Goal: Information Seeking & Learning: Check status

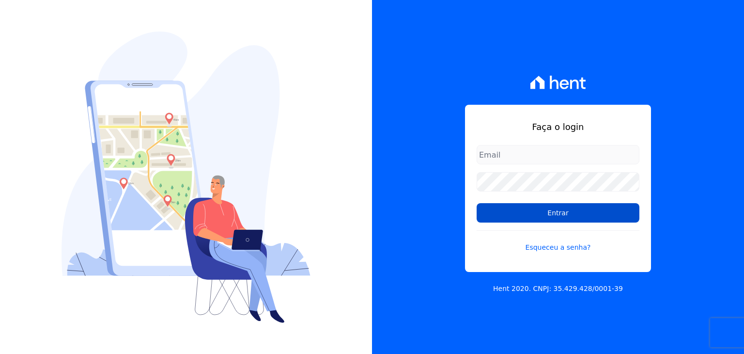
type input "[EMAIL_ADDRESS][DOMAIN_NAME]"
click at [583, 205] on input "Entrar" at bounding box center [558, 212] width 163 height 19
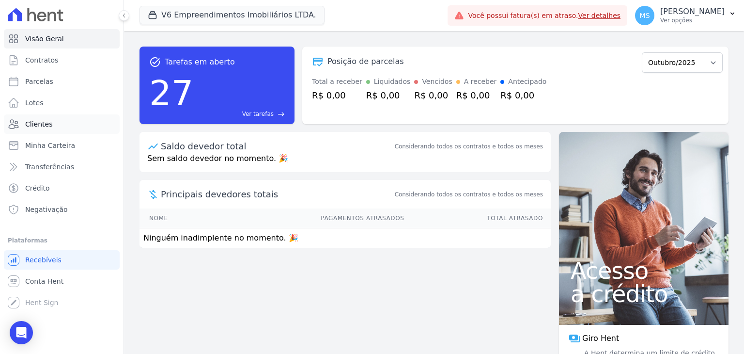
click at [47, 121] on span "Clientes" at bounding box center [38, 124] width 27 height 10
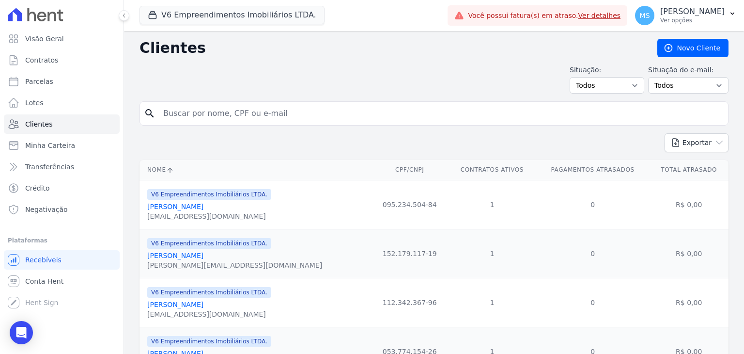
click at [183, 115] on input "search" at bounding box center [441, 113] width 567 height 19
click at [184, 20] on button "V6 Empreendimentos Imobiliários LTDA." at bounding box center [232, 15] width 185 height 18
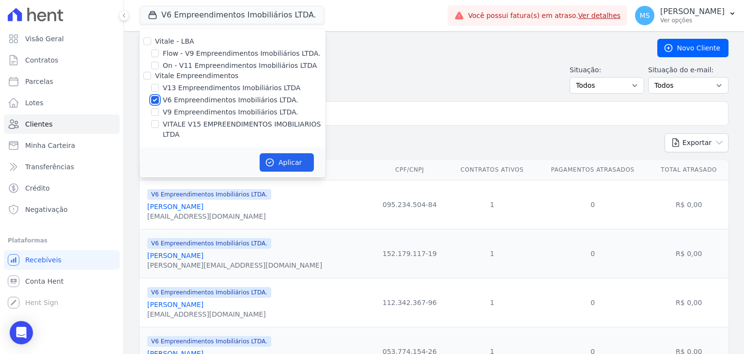
click at [155, 101] on input "V6 Empreendimentos Imobiliários LTDA." at bounding box center [155, 100] width 8 height 8
checkbox input "false"
click at [157, 124] on input "VITALE V15 EMPREENDIMENTOS IMOBILIARIOS LTDA" at bounding box center [155, 124] width 8 height 8
checkbox input "true"
click at [292, 153] on button "Aplicar" at bounding box center [287, 162] width 54 height 18
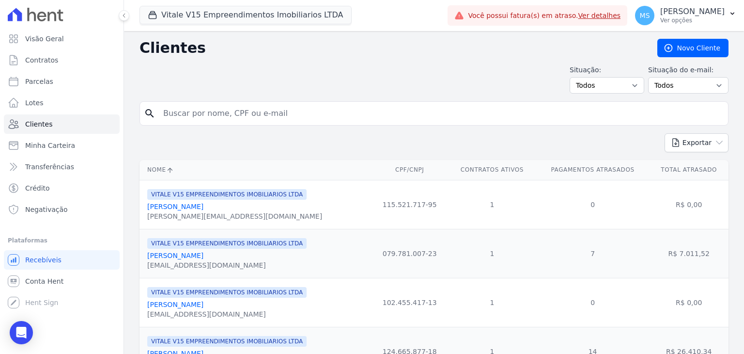
click at [380, 114] on input "search" at bounding box center [441, 113] width 567 height 19
type input "jaqueline"
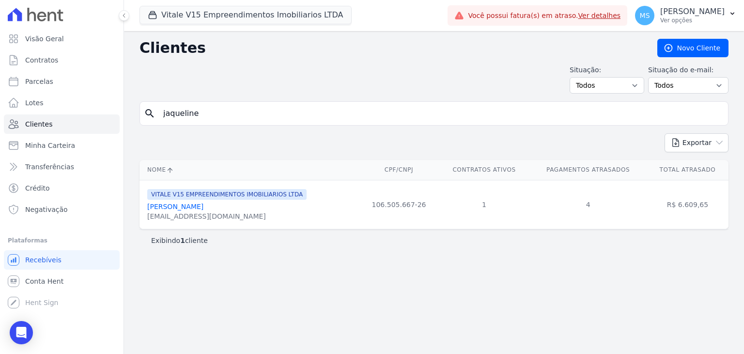
click at [204, 210] on link "[PERSON_NAME]" at bounding box center [175, 207] width 56 height 8
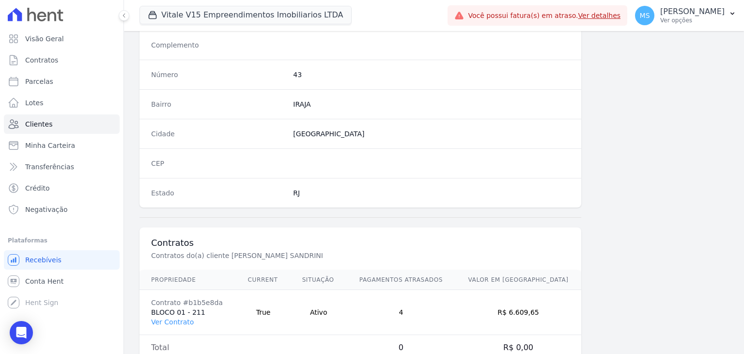
scroll to position [550, 0]
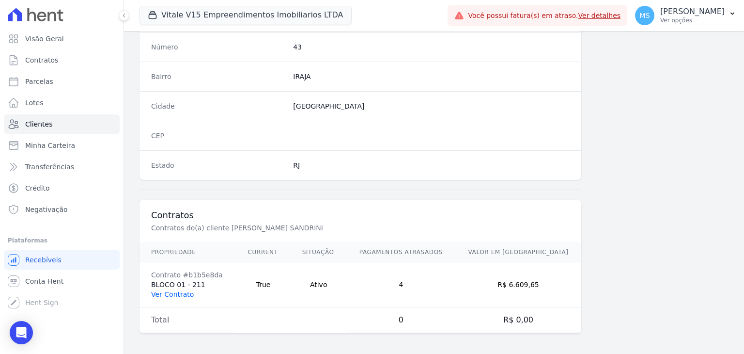
click at [173, 290] on link "Ver Contrato" at bounding box center [172, 294] width 43 height 8
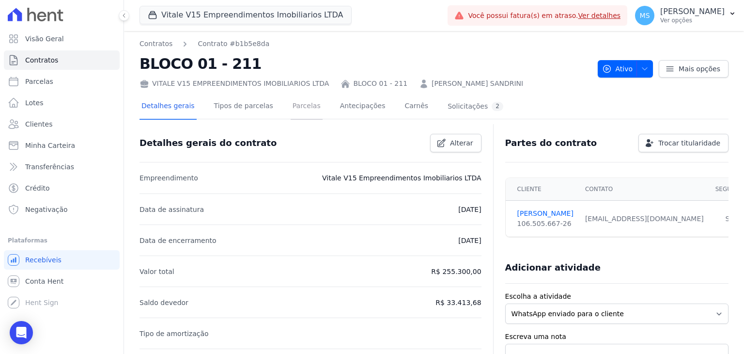
click at [291, 107] on link "Parcelas" at bounding box center [307, 107] width 32 height 26
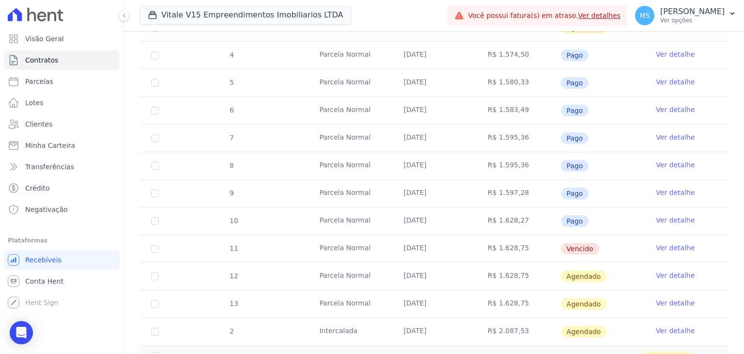
scroll to position [291, 0]
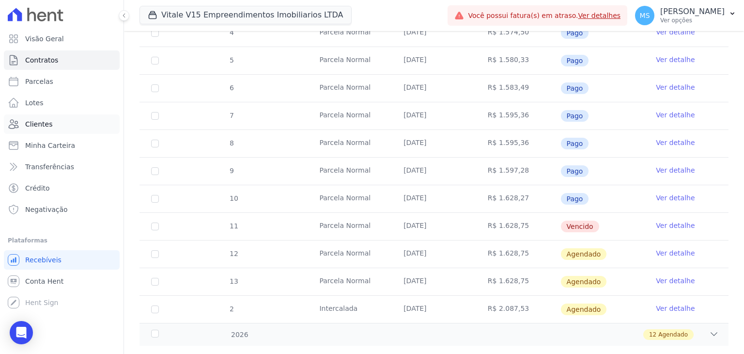
click at [36, 125] on span "Clientes" at bounding box center [38, 124] width 27 height 10
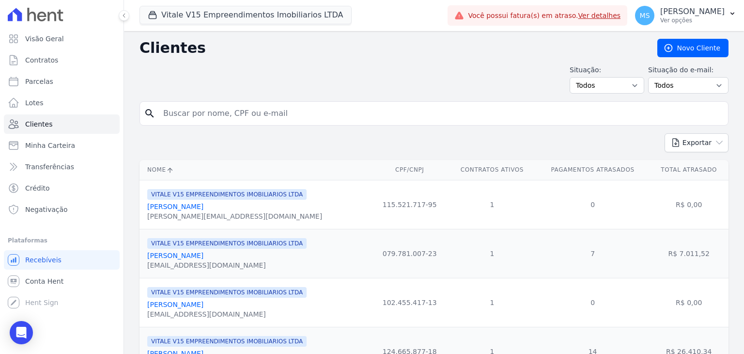
click at [202, 113] on input "search" at bounding box center [441, 113] width 567 height 19
type input "[PERSON_NAME]"
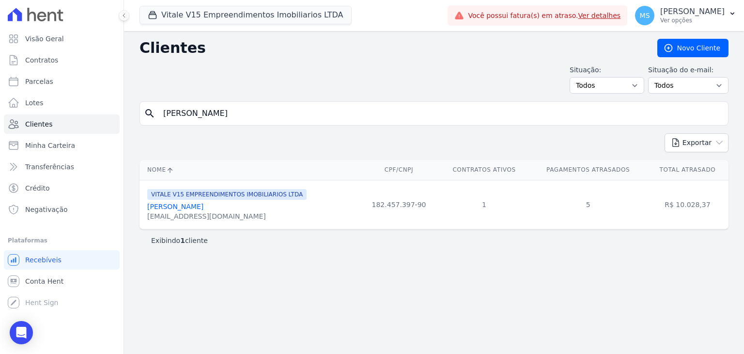
click at [168, 208] on link "[PERSON_NAME]" at bounding box center [175, 207] width 56 height 8
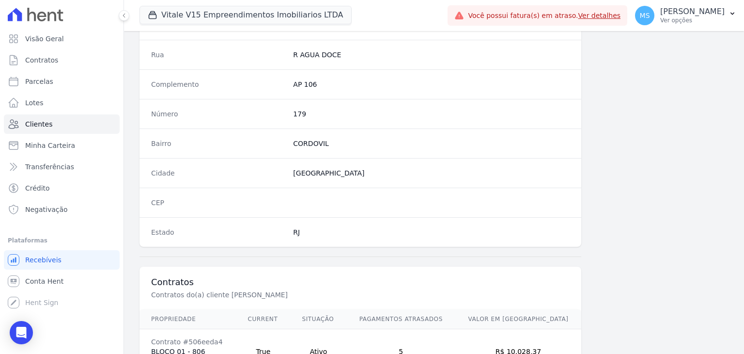
scroll to position [550, 0]
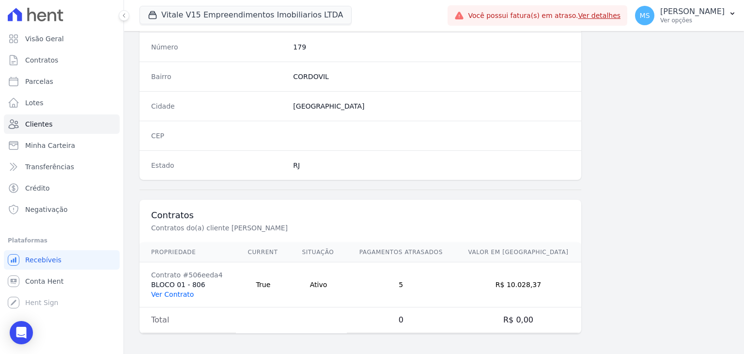
click at [170, 290] on link "Ver Contrato" at bounding box center [172, 294] width 43 height 8
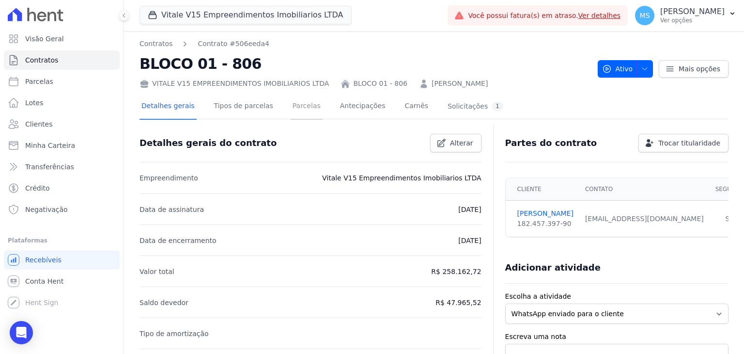
click at [291, 105] on link "Parcelas" at bounding box center [307, 107] width 32 height 26
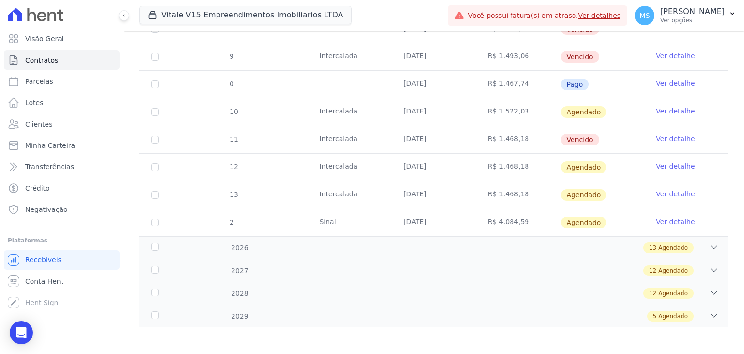
scroll to position [211, 0]
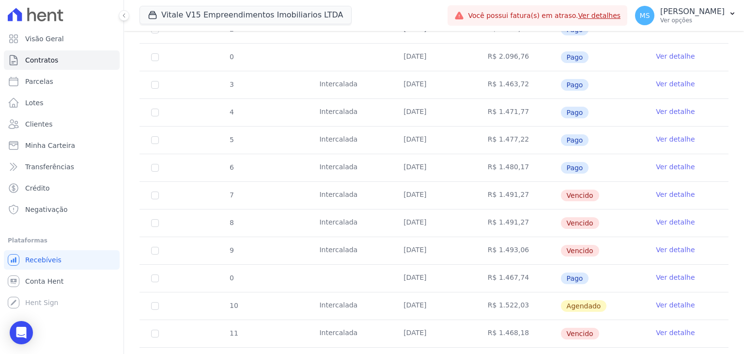
click at [514, 272] on td "R$ 1.467,74" at bounding box center [518, 278] width 84 height 27
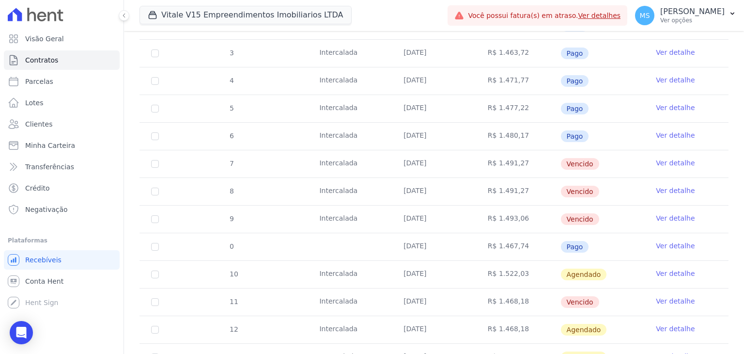
scroll to position [260, 0]
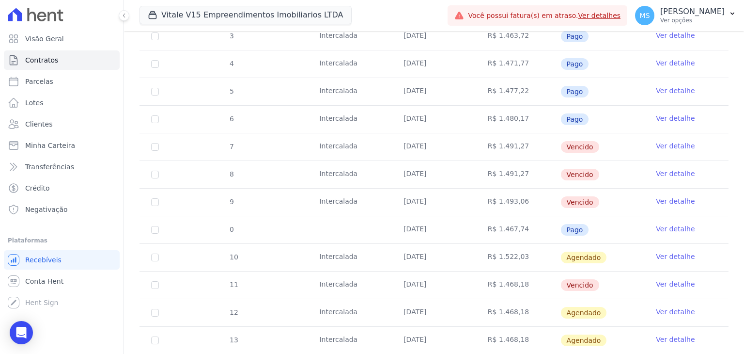
drag, startPoint x: 388, startPoint y: 252, endPoint x: 471, endPoint y: 252, distance: 82.9
click at [471, 252] on tr "10 [GEOGRAPHIC_DATA] [DATE] R$ 1.522,03 [GEOGRAPHIC_DATA] Ver detalhe" at bounding box center [434, 257] width 589 height 28
drag, startPoint x: 405, startPoint y: 284, endPoint x: 466, endPoint y: 284, distance: 60.6
click at [466, 284] on td "[DATE]" at bounding box center [434, 284] width 84 height 27
click at [660, 282] on link "Ver detalhe" at bounding box center [675, 284] width 39 height 10
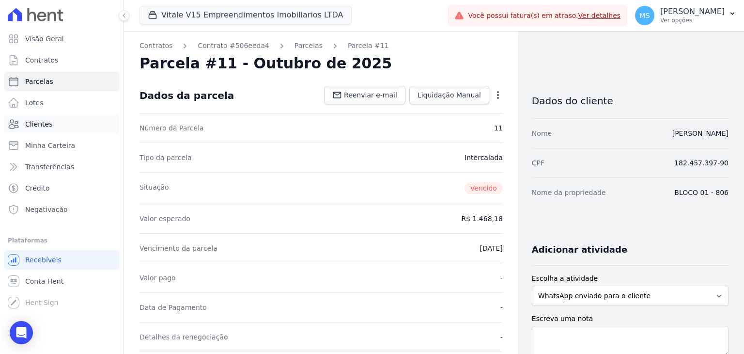
click at [52, 123] on link "Clientes" at bounding box center [62, 123] width 116 height 19
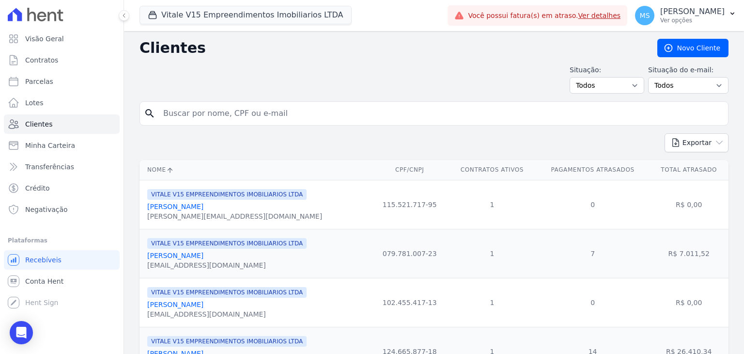
click at [235, 111] on input "search" at bounding box center [441, 113] width 567 height 19
type input "O"
type input "RONEY"
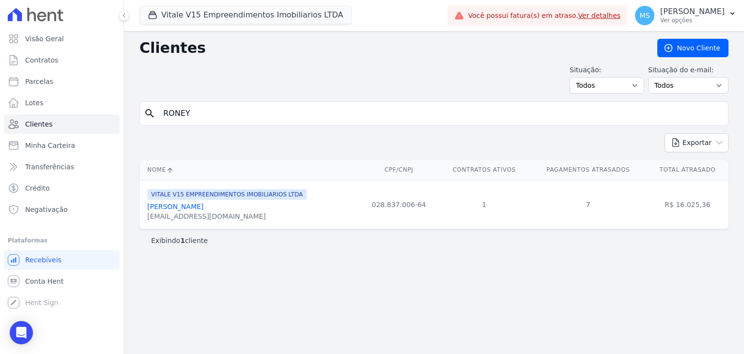
click at [197, 204] on link "[PERSON_NAME]" at bounding box center [175, 207] width 56 height 8
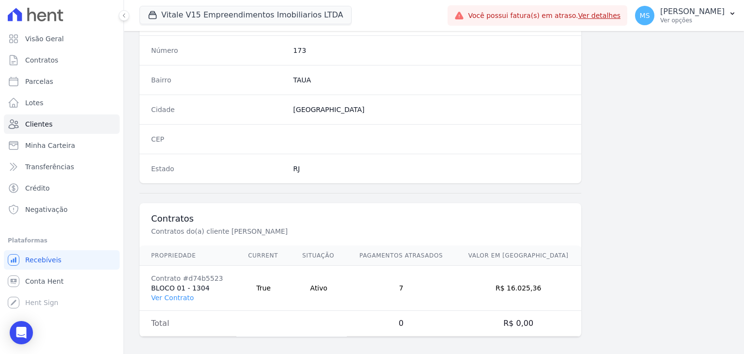
scroll to position [550, 0]
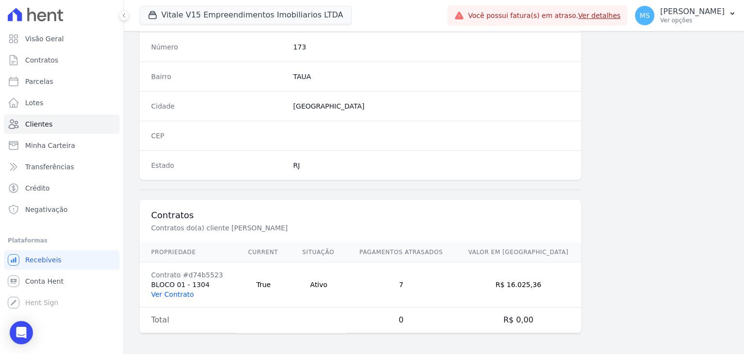
click at [174, 291] on link "Ver Contrato" at bounding box center [172, 294] width 43 height 8
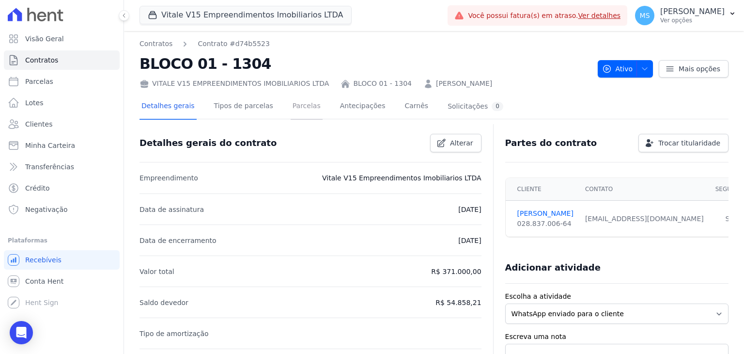
click at [297, 107] on link "Parcelas" at bounding box center [307, 107] width 32 height 26
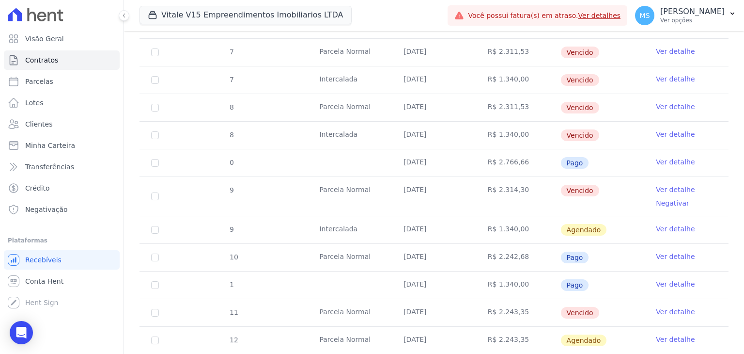
scroll to position [597, 0]
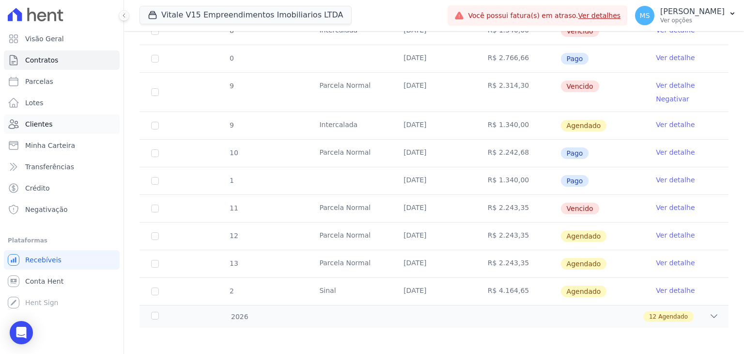
click at [33, 126] on span "Clientes" at bounding box center [38, 124] width 27 height 10
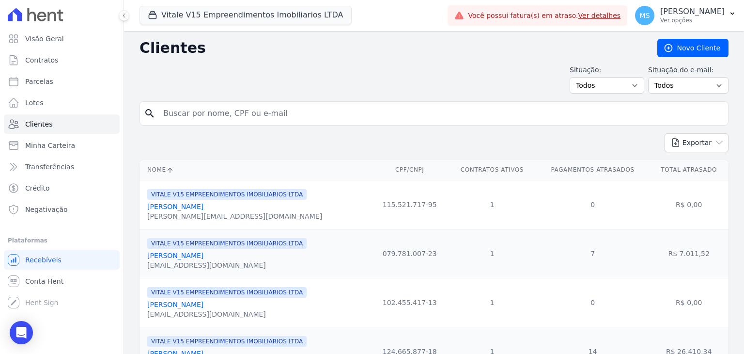
click at [194, 113] on input "search" at bounding box center [441, 113] width 567 height 19
type input "[PERSON_NAME]"
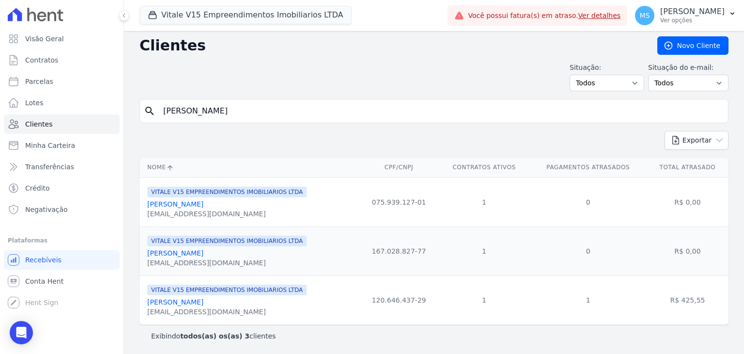
scroll to position [3, 0]
click at [204, 299] on link "[PERSON_NAME]" at bounding box center [175, 302] width 56 height 8
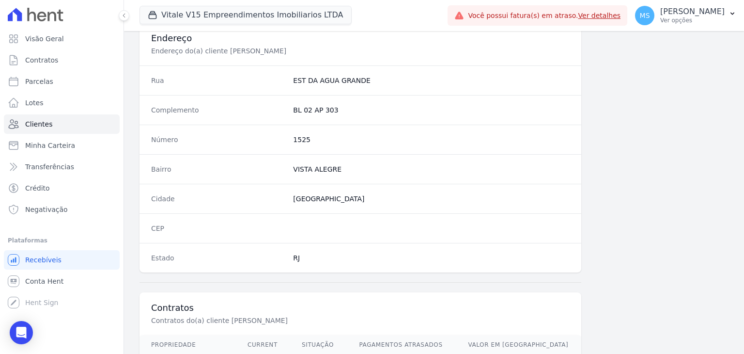
scroll to position [533, 0]
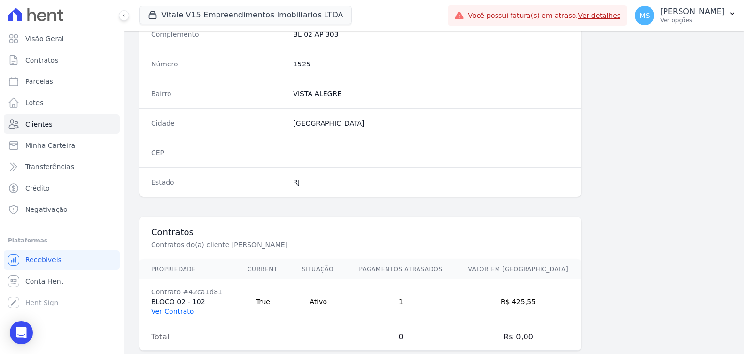
click at [166, 310] on link "Ver Contrato" at bounding box center [172, 311] width 43 height 8
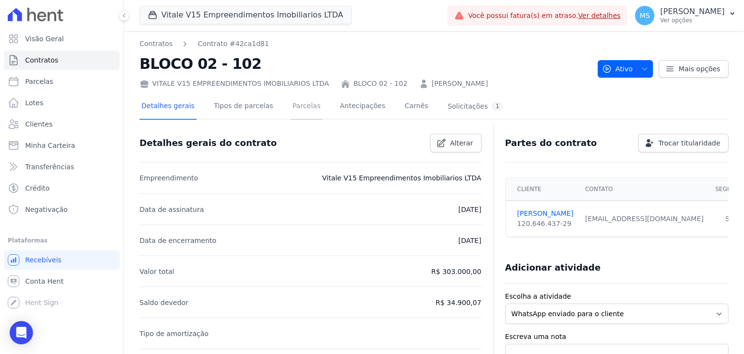
click at [291, 111] on link "Parcelas" at bounding box center [307, 107] width 32 height 26
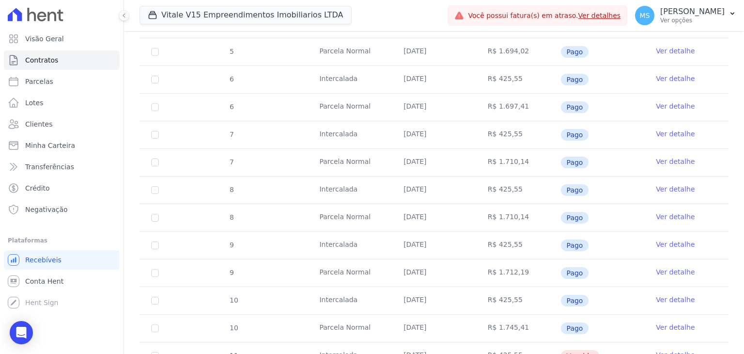
scroll to position [388, 0]
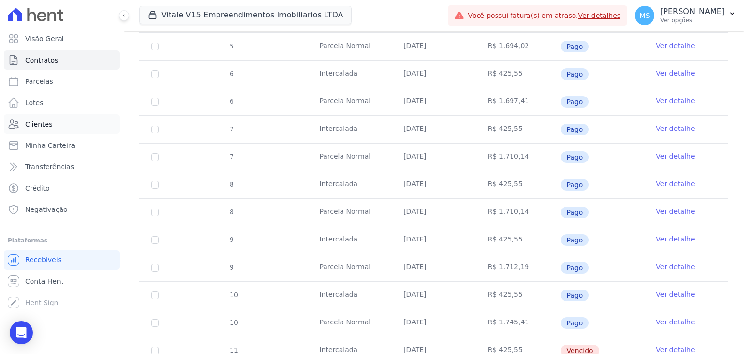
click at [35, 123] on span "Clientes" at bounding box center [38, 124] width 27 height 10
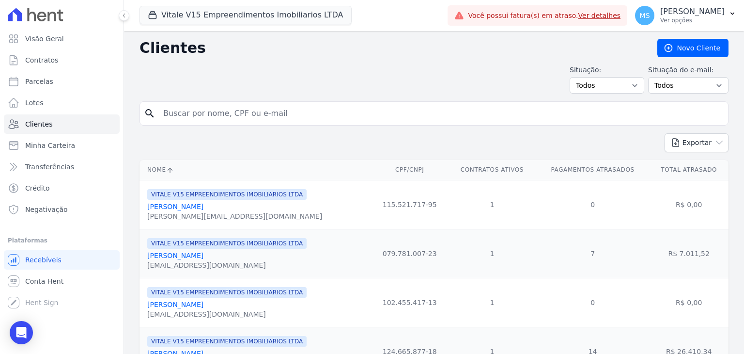
click at [279, 115] on input "search" at bounding box center [441, 113] width 567 height 19
type input "[PERSON_NAME]"
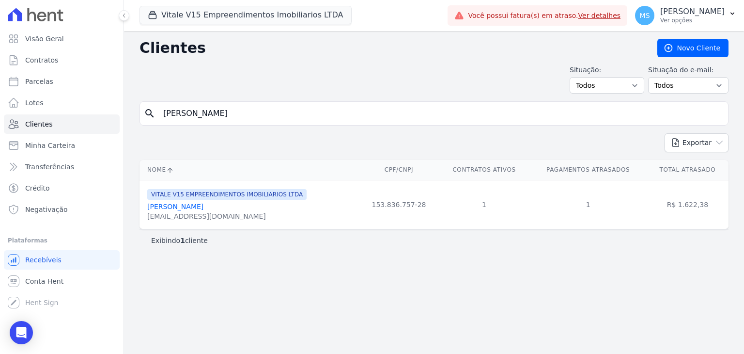
click at [204, 209] on link "[PERSON_NAME]" at bounding box center [175, 207] width 56 height 8
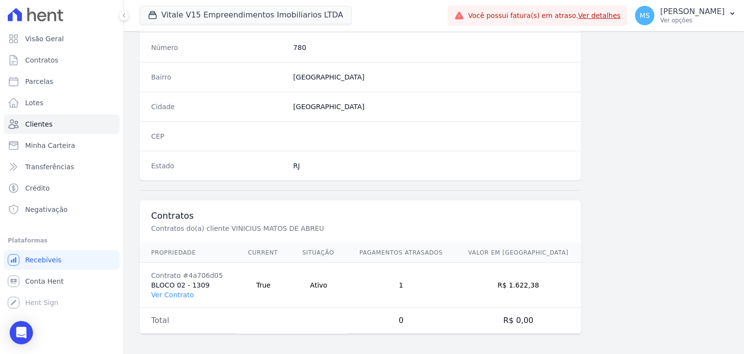
scroll to position [550, 0]
click at [173, 294] on link "Ver Contrato" at bounding box center [172, 294] width 43 height 8
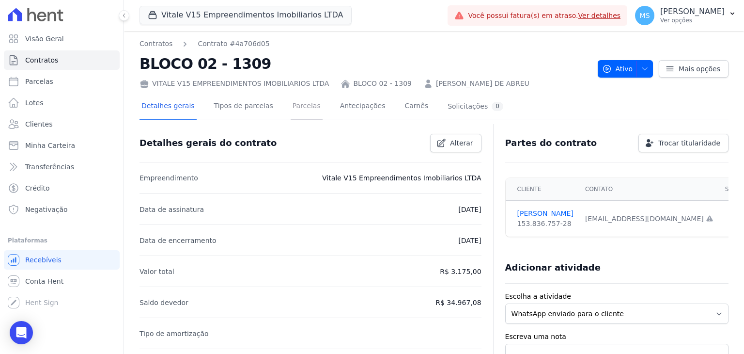
click at [305, 108] on link "Parcelas" at bounding box center [307, 107] width 32 height 26
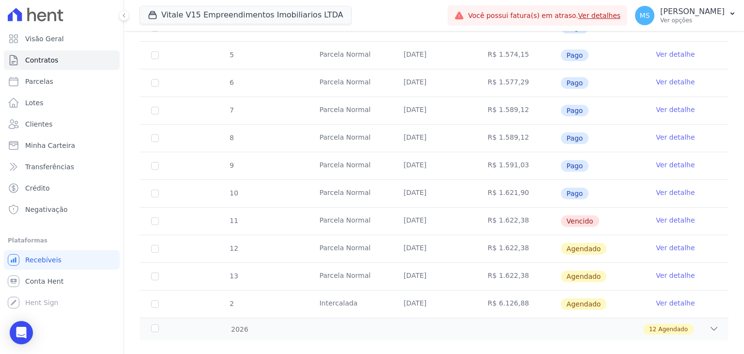
scroll to position [282, 0]
